Goal: Information Seeking & Learning: Learn about a topic

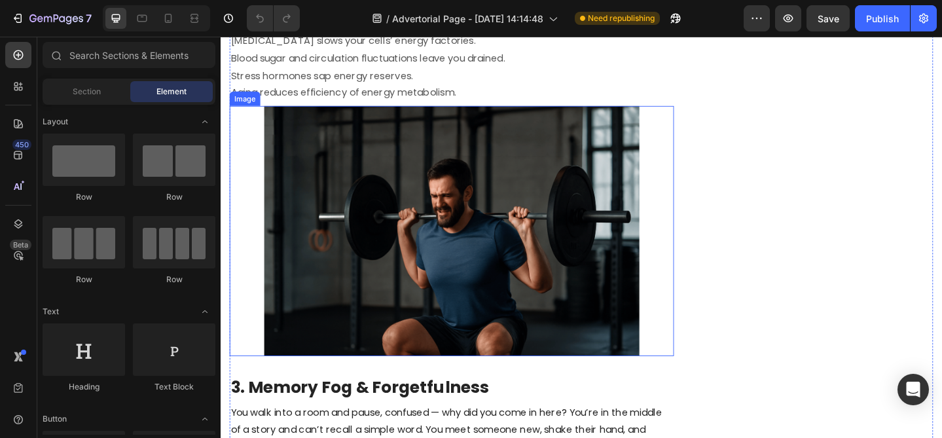
scroll to position [1388, 0]
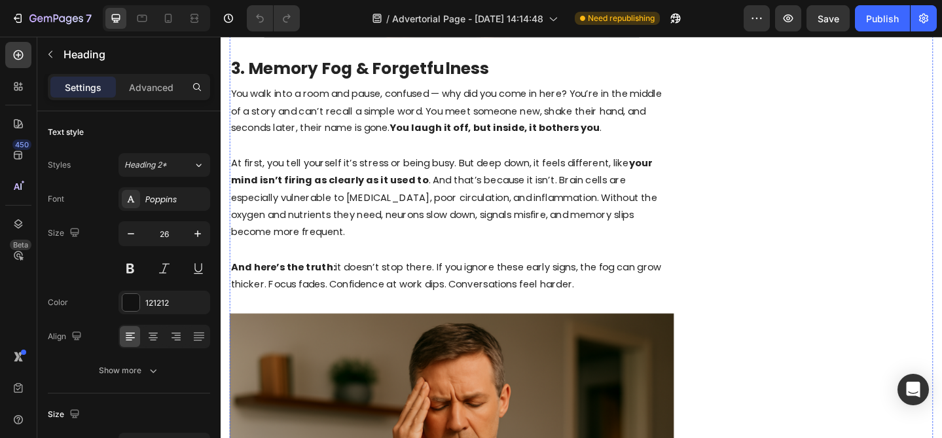
scroll to position [1705, 0]
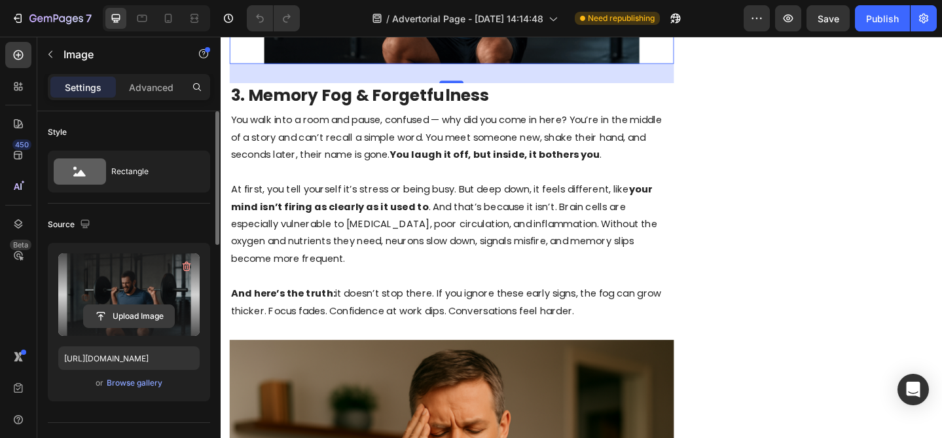
click at [126, 316] on input "file" at bounding box center [129, 316] width 90 height 22
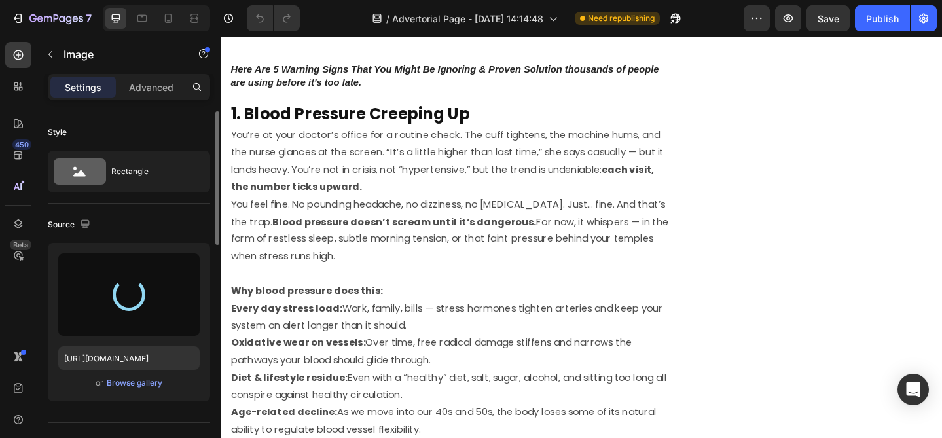
scroll to position [736, 0]
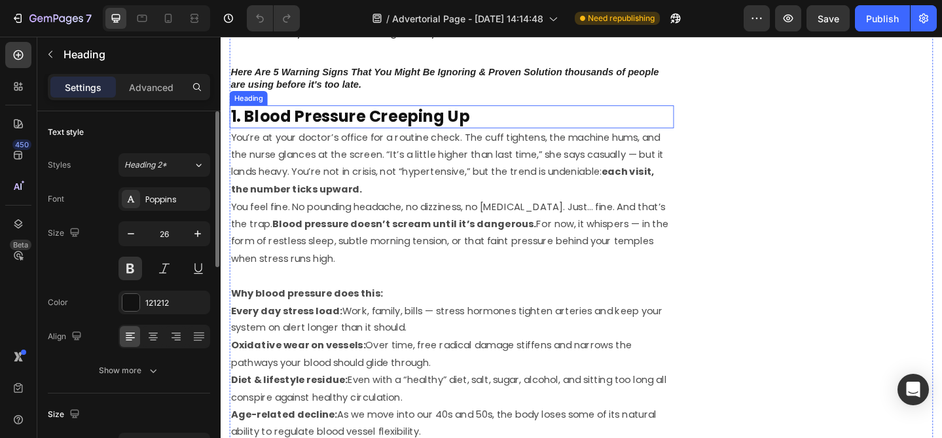
click at [432, 126] on h2 "1. Blood Pressure Creeping Up" at bounding box center [472, 123] width 484 height 25
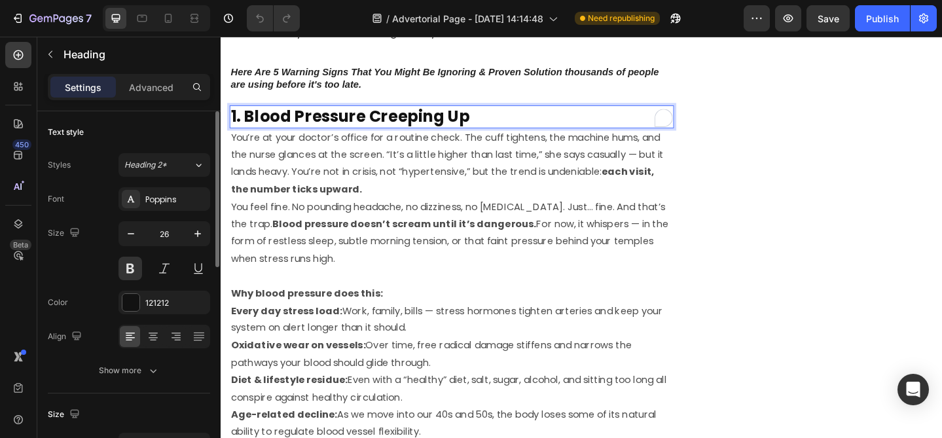
click at [432, 126] on p "1. Blood Pressure Creeping Up" at bounding box center [472, 124] width 481 height 22
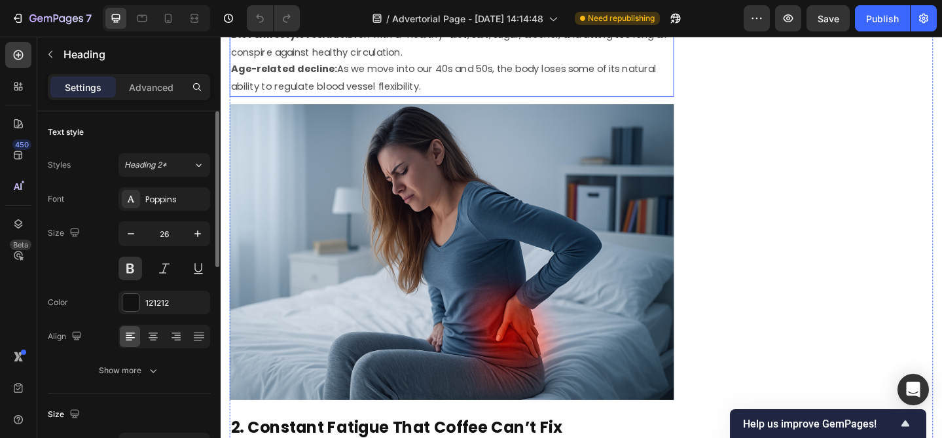
scroll to position [1128, 0]
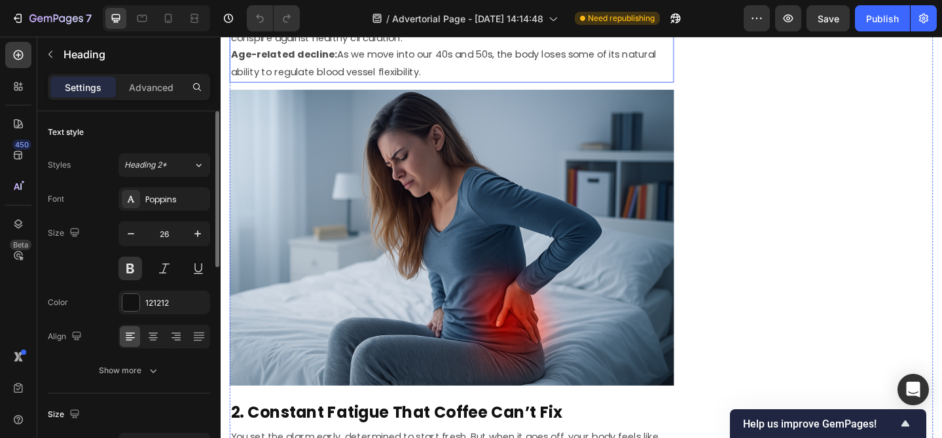
click at [443, 272] on img at bounding box center [472, 255] width 484 height 322
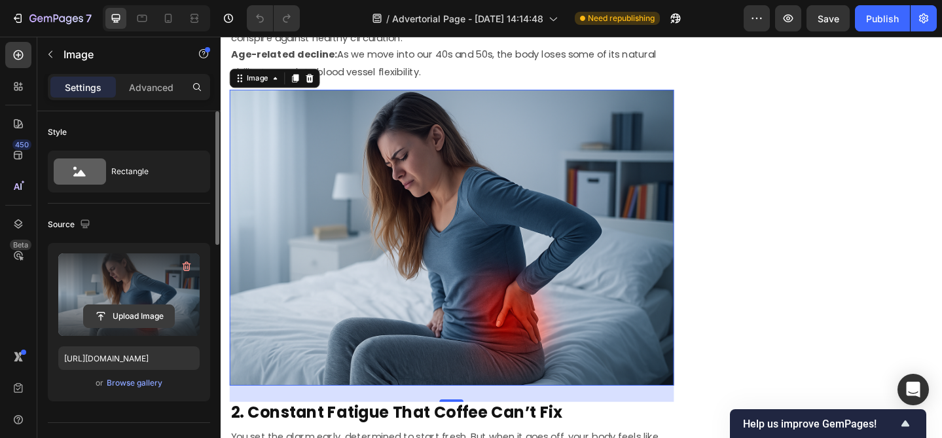
click at [120, 313] on input "file" at bounding box center [129, 316] width 90 height 22
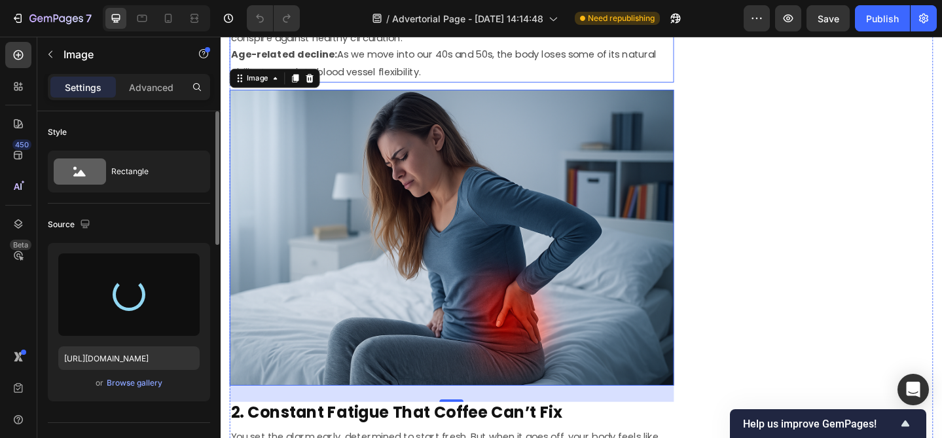
type input "[URL][DOMAIN_NAME]"
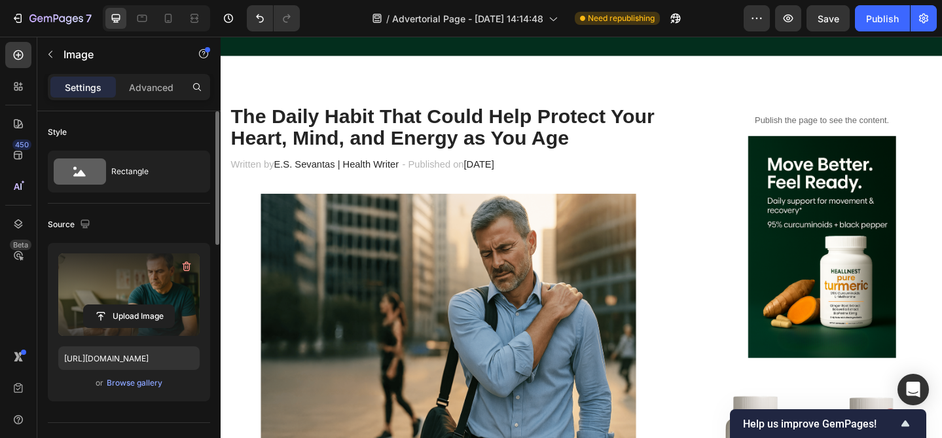
scroll to position [69, 0]
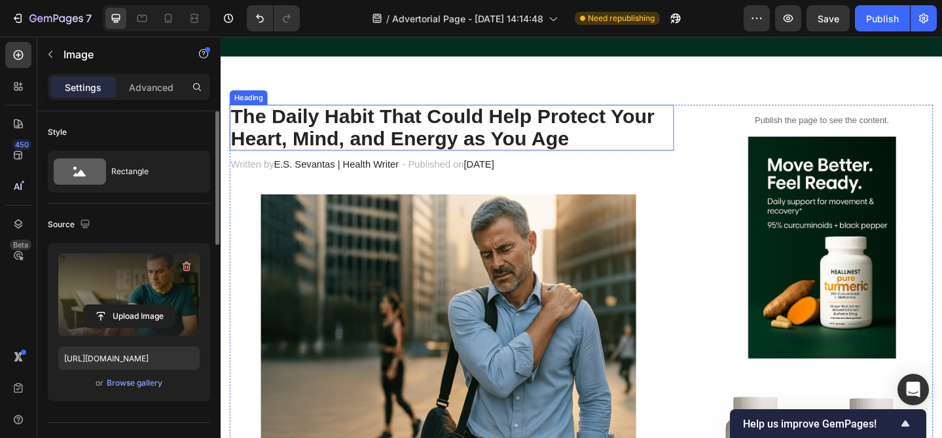
click at [433, 132] on h2 "The Daily Habit That Could Help Protect Your Heart, Mind, and Energy as You Age" at bounding box center [472, 136] width 484 height 50
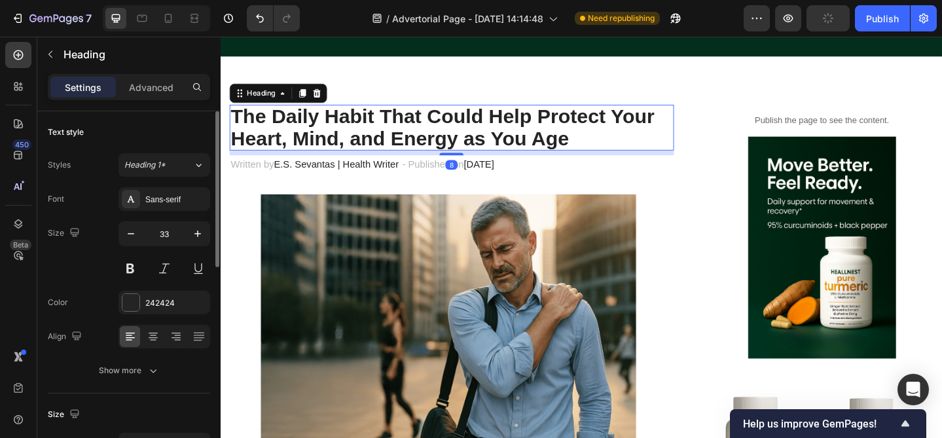
click at [433, 132] on h2 "The Daily Habit That Could Help Protect Your Heart, Mind, and Energy as You Age" at bounding box center [472, 136] width 484 height 50
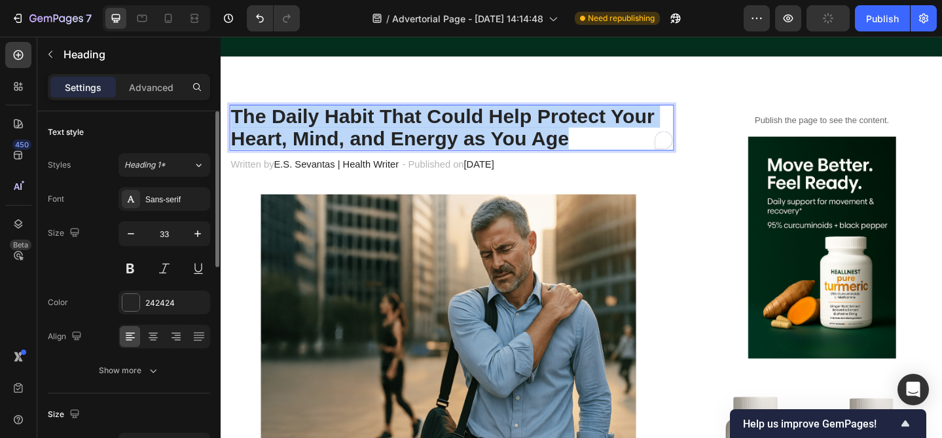
click at [433, 132] on p "The Daily Habit That Could Help Protect Your Heart, Mind, and Energy as You Age" at bounding box center [472, 136] width 481 height 48
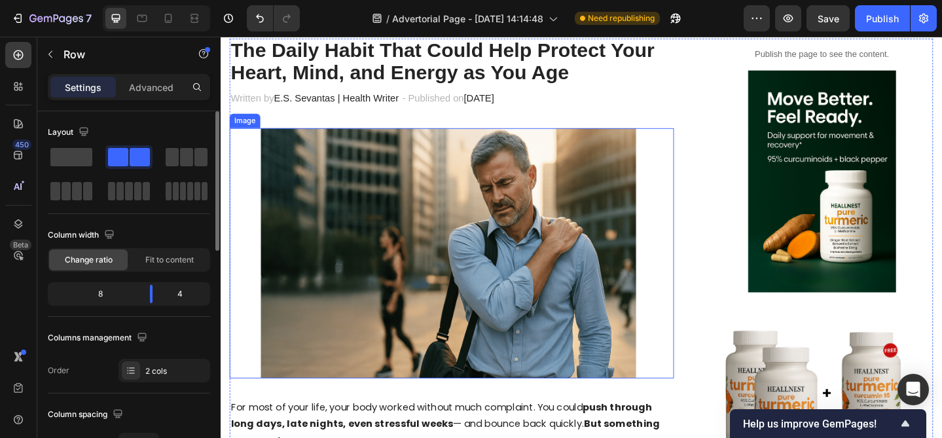
scroll to position [141, 0]
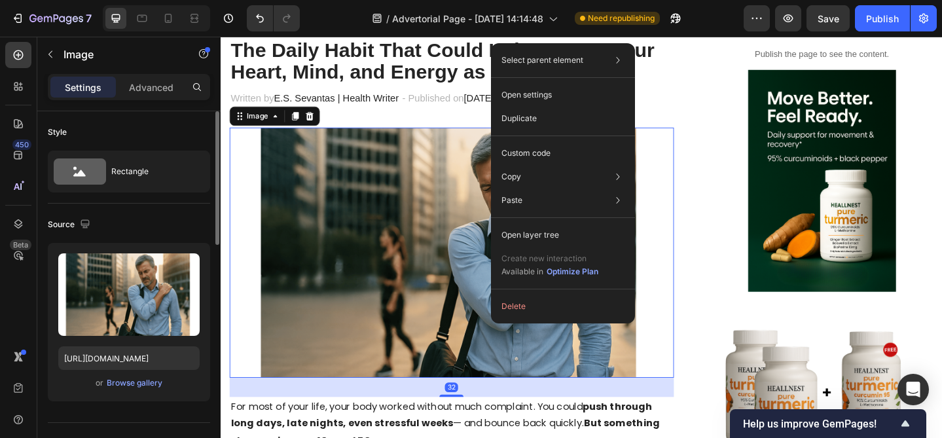
click at [467, 236] on img at bounding box center [472, 272] width 484 height 272
